Goal: Task Accomplishment & Management: Manage account settings

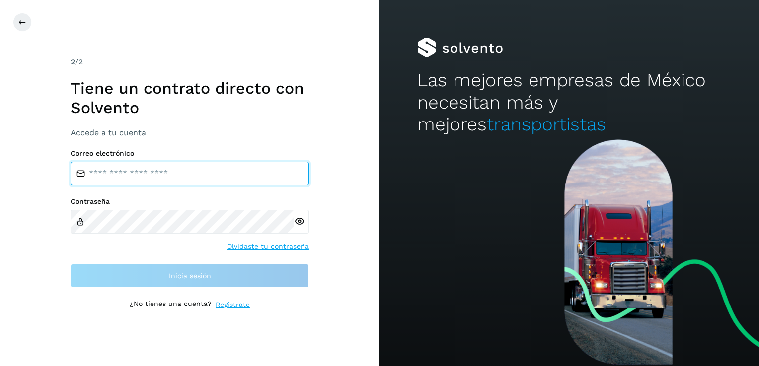
click at [110, 172] on input "email" at bounding box center [190, 174] width 238 height 24
type input "**********"
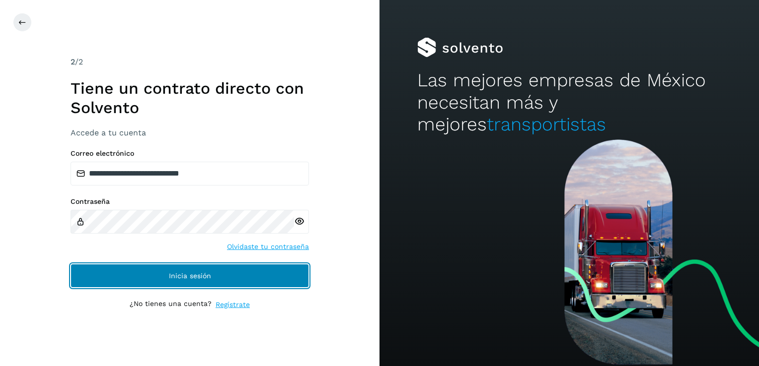
click at [194, 273] on span "Inicia sesión" at bounding box center [190, 276] width 42 height 7
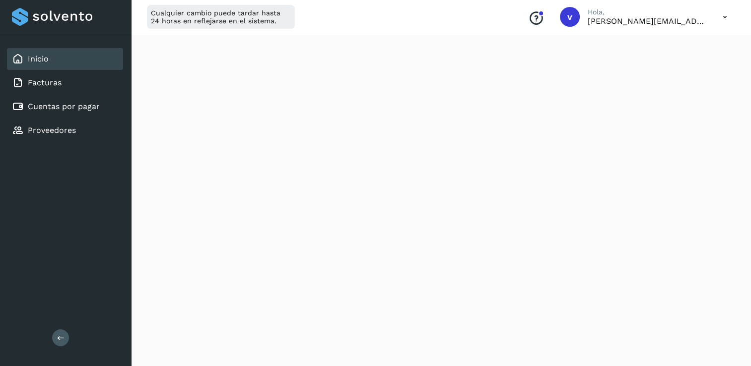
scroll to position [241, 0]
click at [725, 15] on icon at bounding box center [725, 17] width 20 height 20
click at [664, 63] on div "Cerrar sesión" at bounding box center [676, 64] width 118 height 19
